Goal: Task Accomplishment & Management: Manage account settings

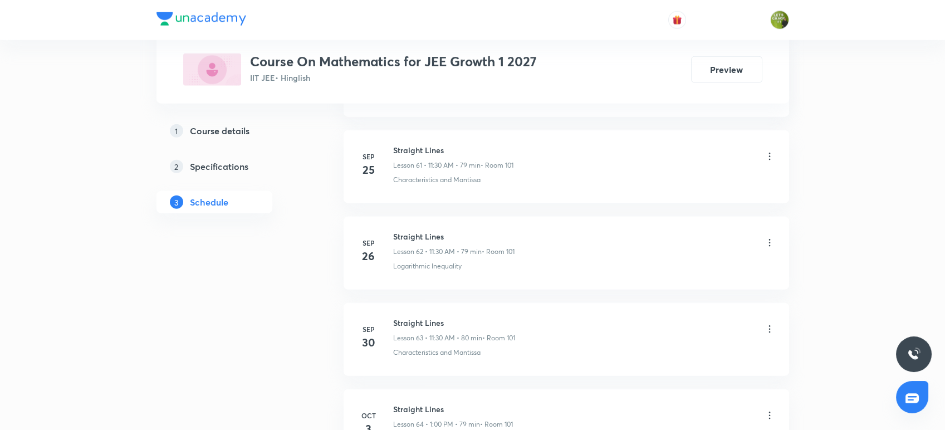
scroll to position [5981, 0]
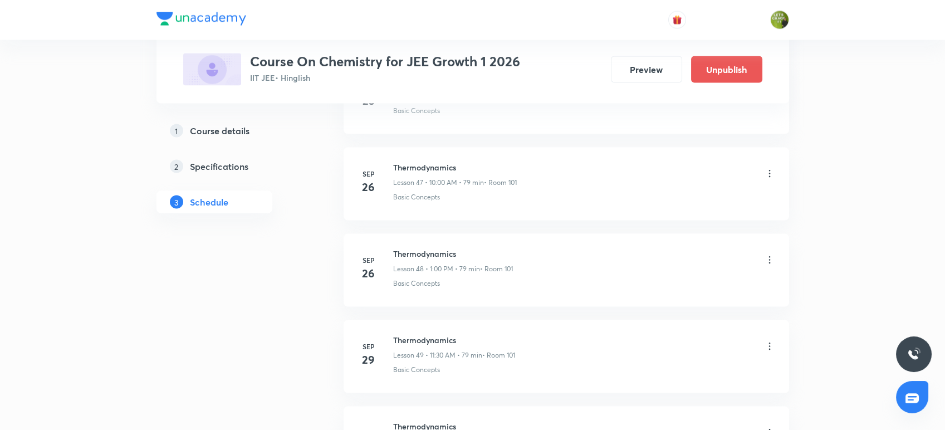
scroll to position [4946, 0]
